Goal: Complete application form

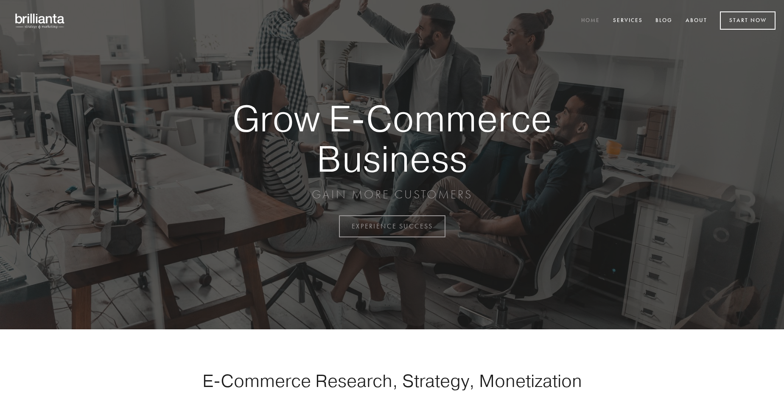
scroll to position [2223, 0]
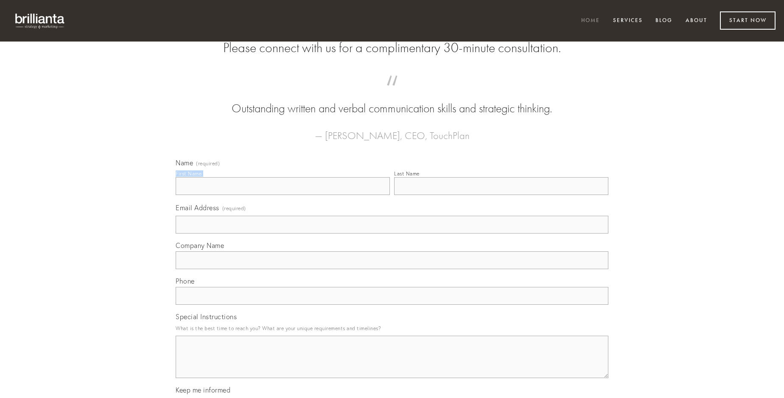
type input "[PERSON_NAME]"
click at [501, 195] on input "Last Name" at bounding box center [501, 186] width 214 height 18
type input "[PERSON_NAME]"
click at [392, 234] on input "Email Address (required)" at bounding box center [392, 225] width 433 height 18
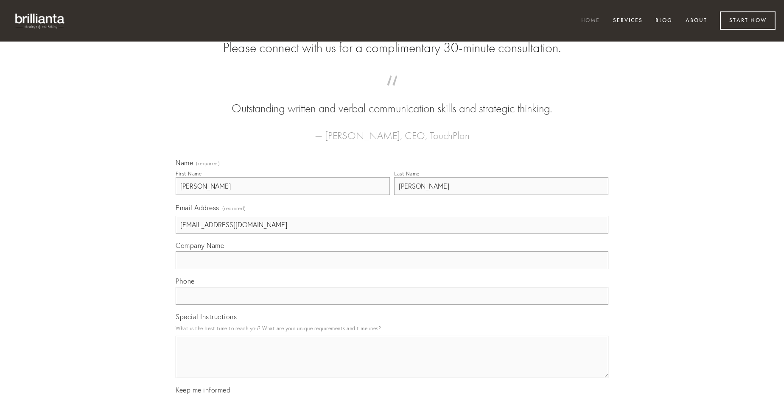
type input "[EMAIL_ADDRESS][DOMAIN_NAME]"
click at [392, 269] on input "Company Name" at bounding box center [392, 261] width 433 height 18
type input "consequuntur"
click at [392, 305] on input "text" at bounding box center [392, 296] width 433 height 18
click at [392, 365] on textarea "Special Instructions" at bounding box center [392, 357] width 433 height 42
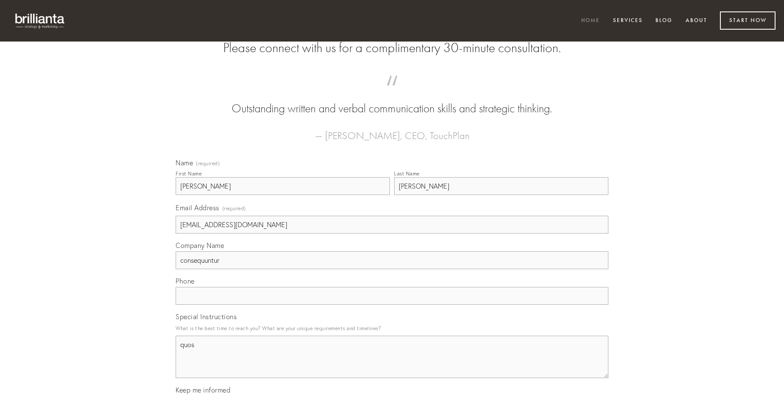
type textarea "quos"
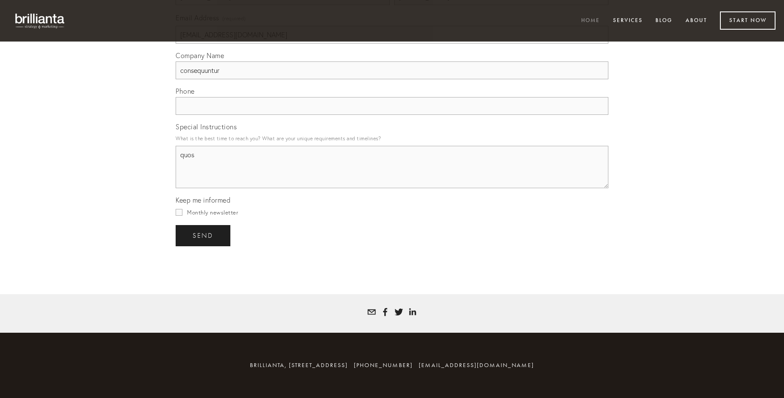
click at [204, 235] on span "send" at bounding box center [203, 236] width 21 height 8
